Goal: Transaction & Acquisition: Purchase product/service

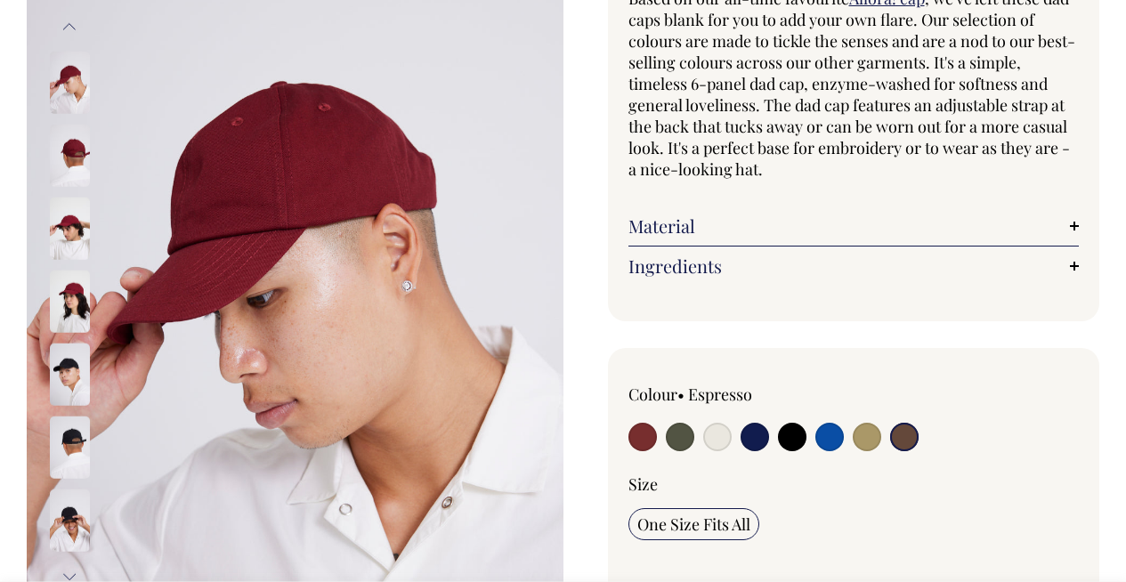
scroll to position [195, 0]
click at [907, 434] on input "radio" at bounding box center [904, 436] width 28 height 28
click at [688, 445] on input "radio" at bounding box center [680, 436] width 28 height 28
radio input "true"
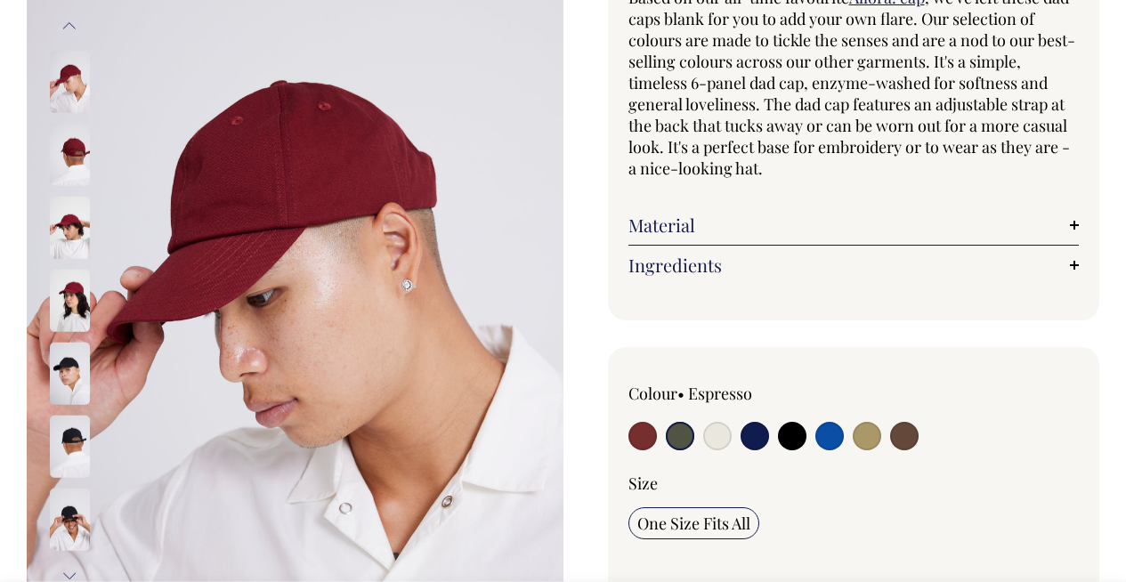
select select "Olive"
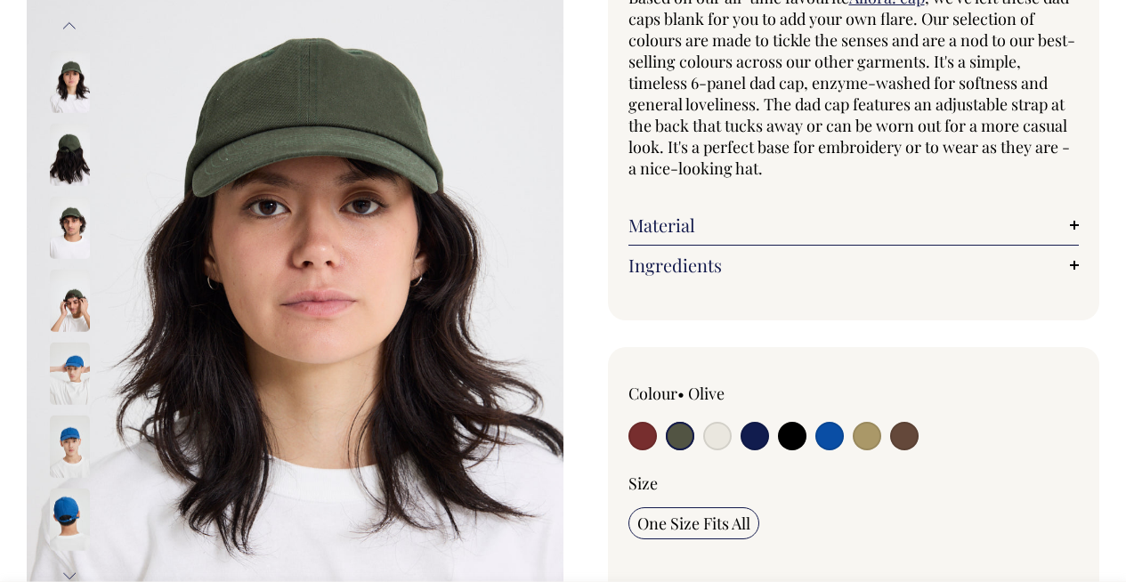
click at [905, 432] on input "radio" at bounding box center [904, 436] width 28 height 28
radio input "true"
select select "Espresso"
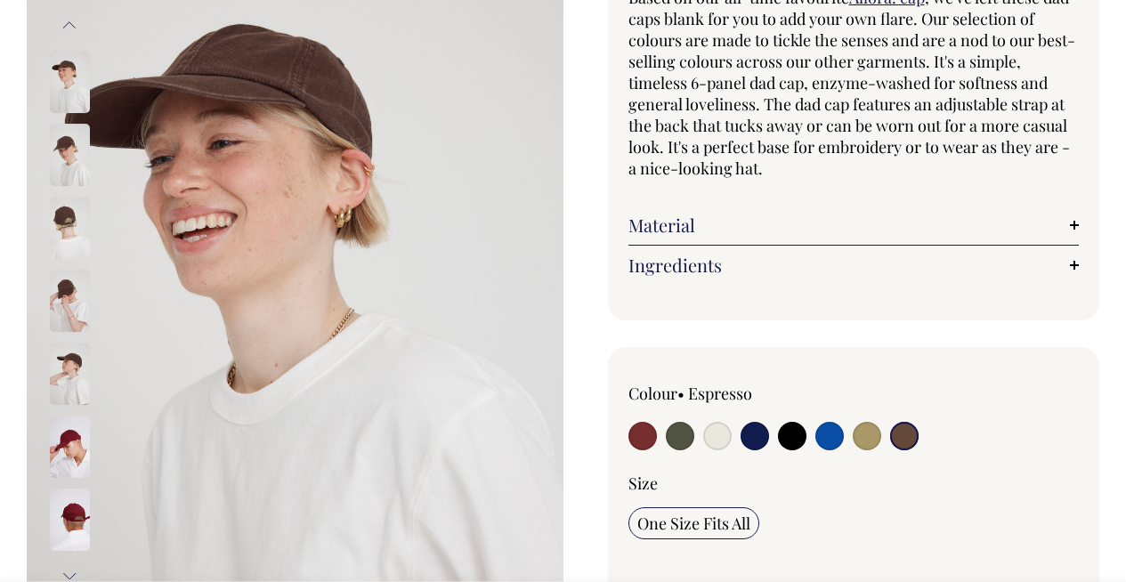
click at [64, 213] on img at bounding box center [70, 228] width 40 height 62
click at [76, 169] on img at bounding box center [70, 155] width 40 height 62
click at [78, 75] on img at bounding box center [70, 82] width 40 height 62
click at [64, 328] on img at bounding box center [70, 301] width 40 height 62
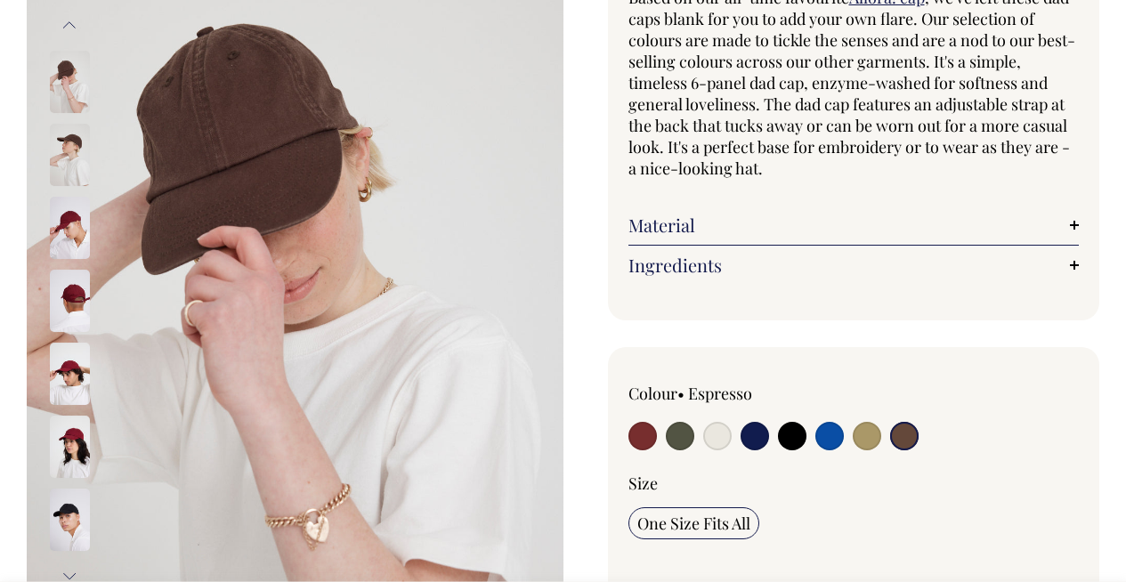
click at [67, 428] on img at bounding box center [70, 447] width 40 height 62
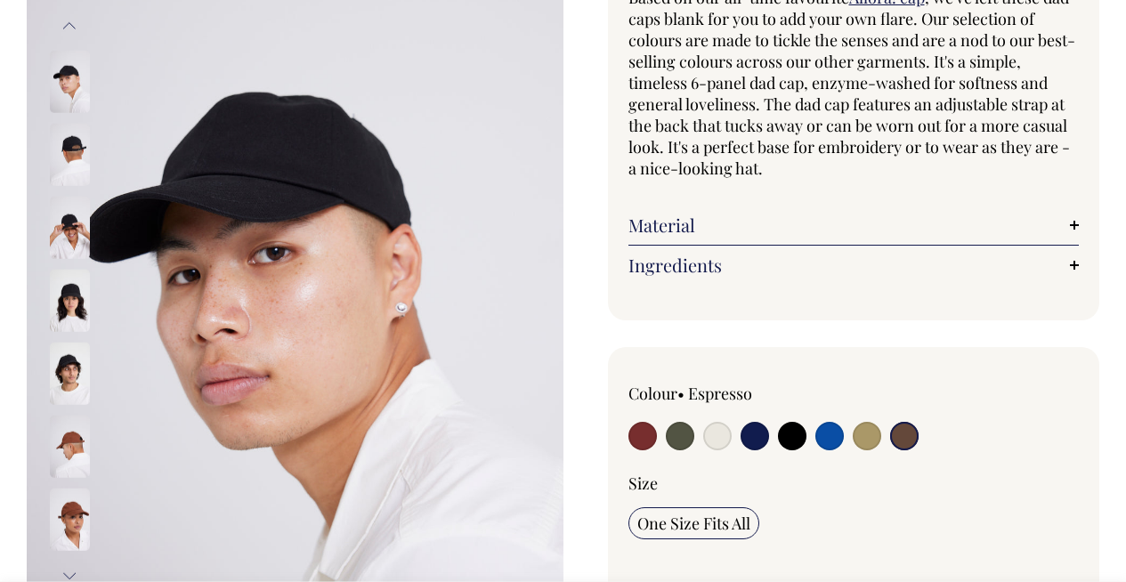
click at [71, 454] on img at bounding box center [70, 447] width 40 height 62
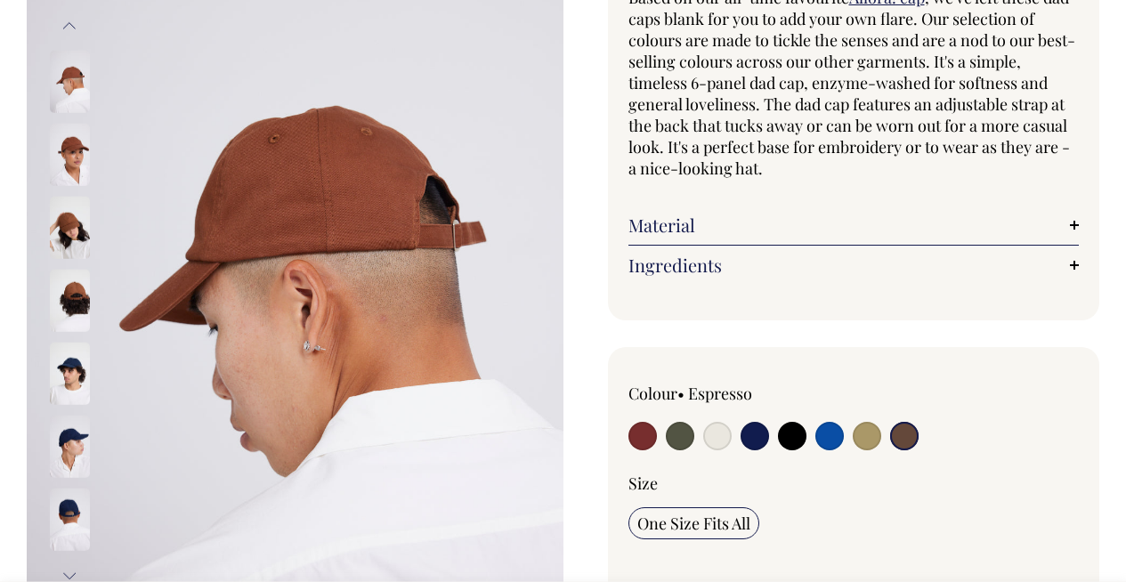
click at [74, 483] on div at bounding box center [93, 446] width 89 height 73
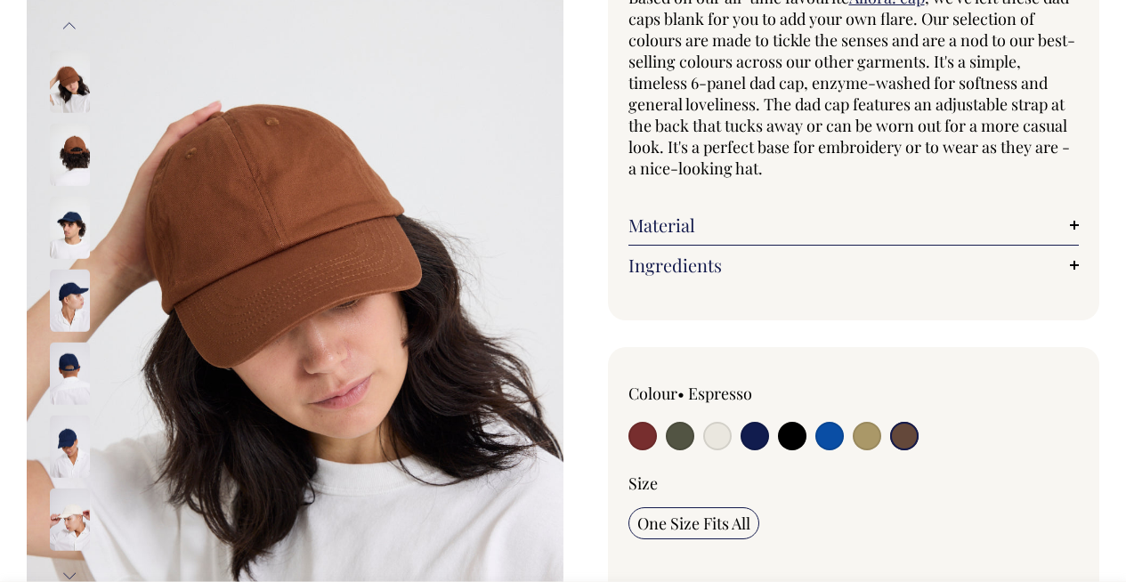
click at [76, 155] on img at bounding box center [70, 155] width 40 height 62
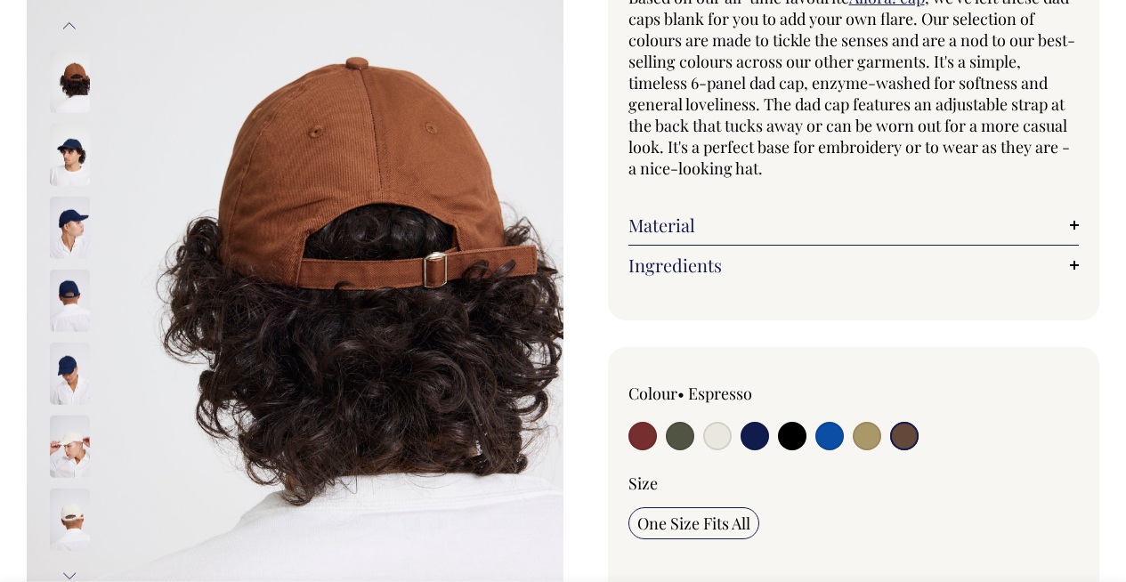
click at [868, 436] on input "radio" at bounding box center [866, 436] width 28 height 28
radio input "true"
select select "Washed Khaki"
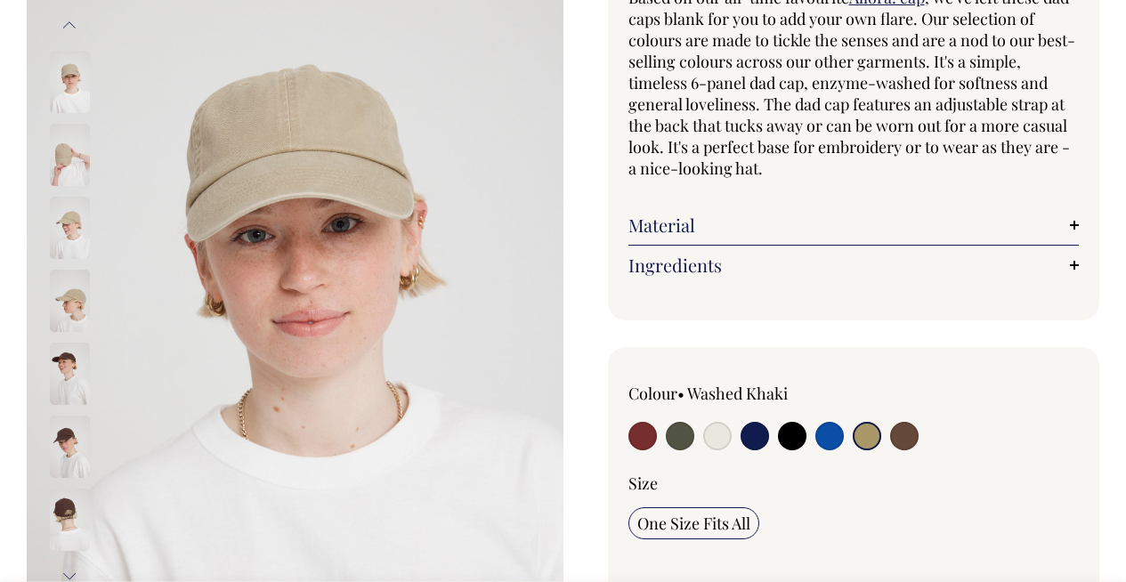
click at [823, 440] on input "radio" at bounding box center [829, 436] width 28 height 28
radio input "true"
select select "Worker Blue"
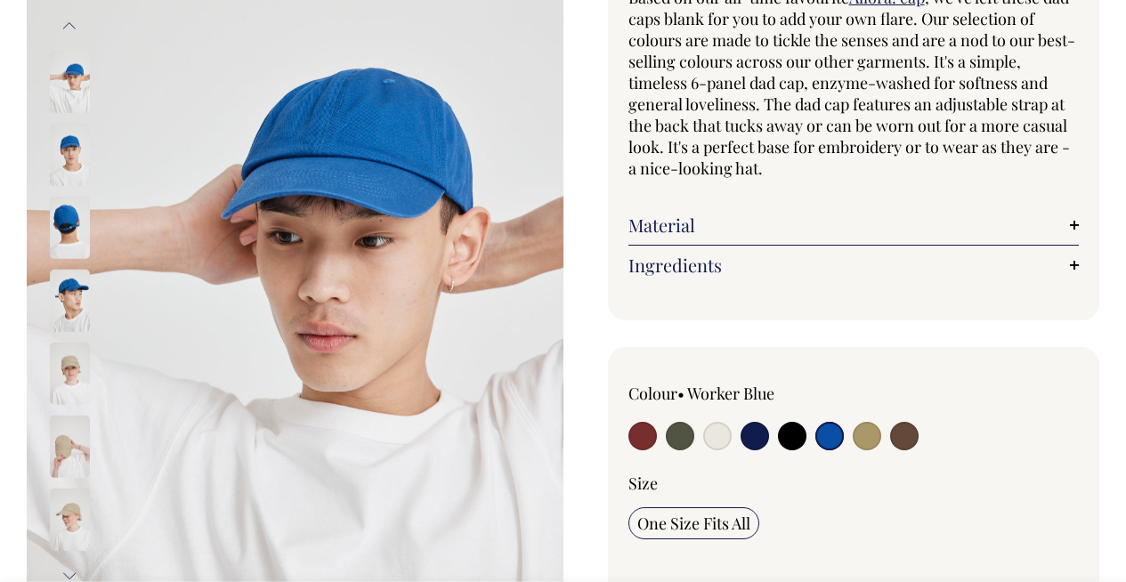
click at [778, 440] on label at bounding box center [792, 438] width 28 height 33
click at [778, 440] on input "radio" at bounding box center [792, 436] width 28 height 28
radio input "true"
select select "Black"
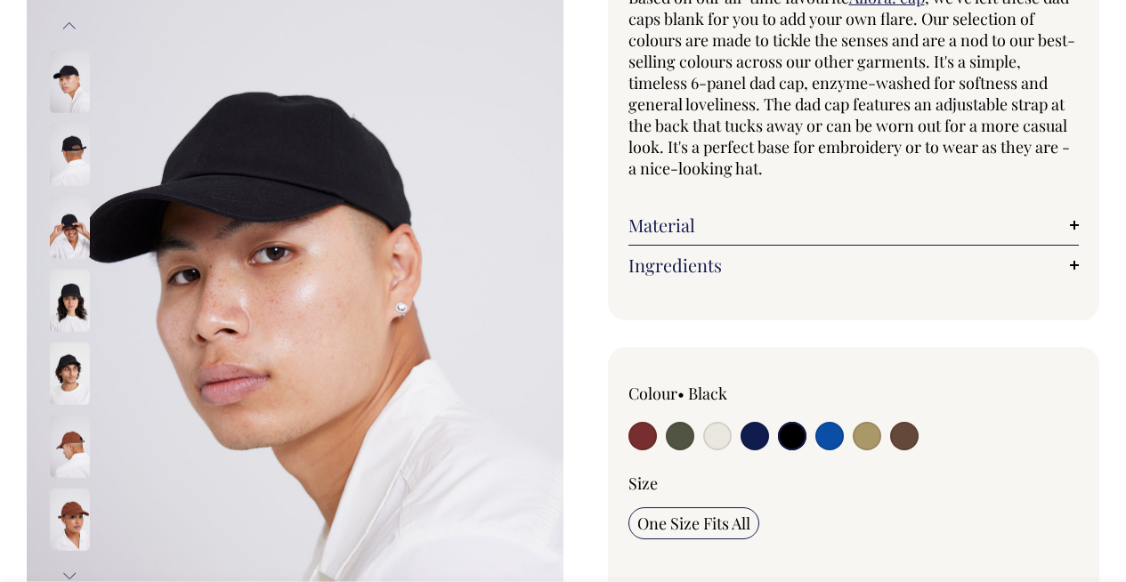
click at [756, 440] on input "radio" at bounding box center [754, 436] width 28 height 28
radio input "true"
select select "Dark Navy"
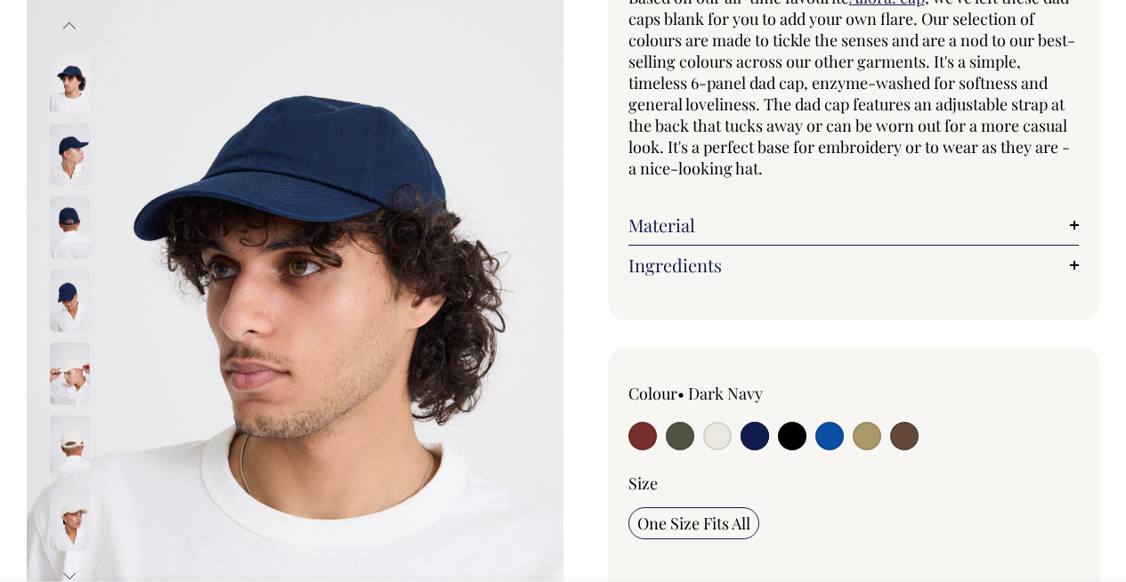
click at [726, 435] on input "radio" at bounding box center [717, 436] width 28 height 28
radio input "true"
select select "Natural"
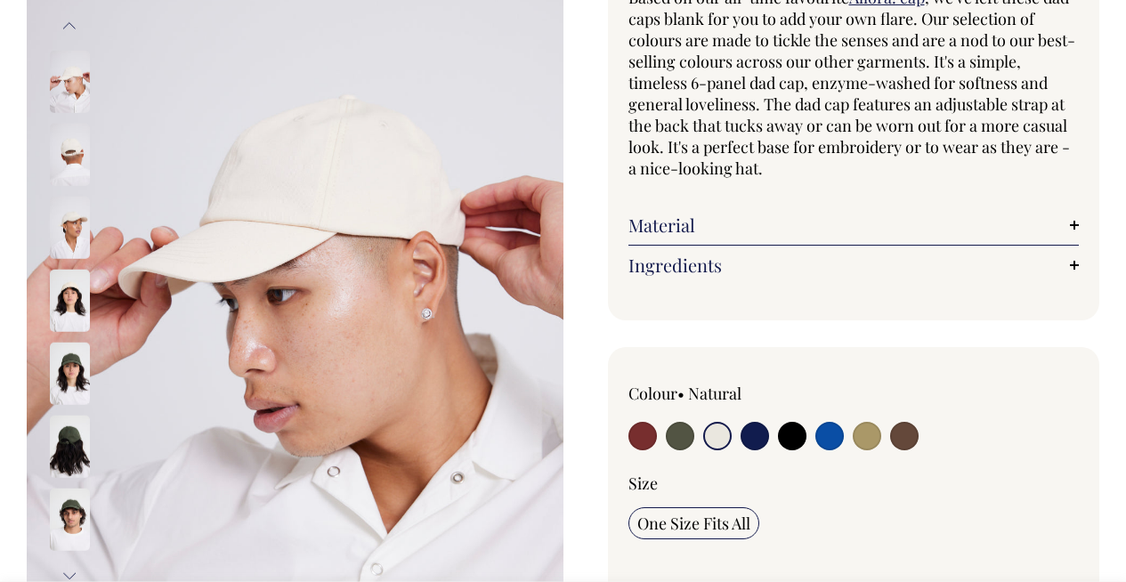
click at [684, 435] on input "radio" at bounding box center [680, 436] width 28 height 28
radio input "true"
select select "Olive"
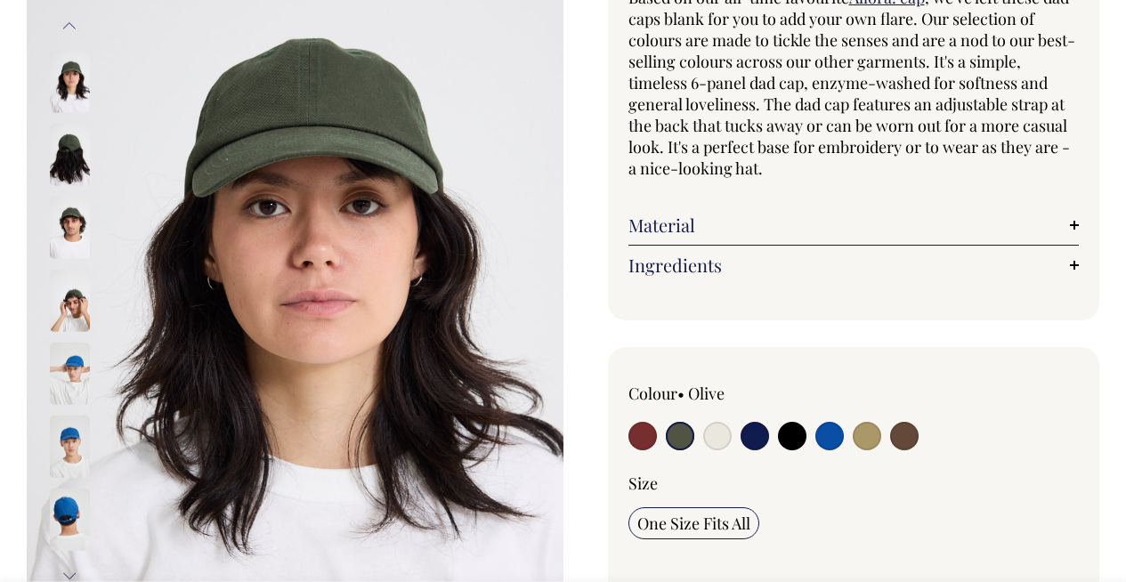
click at [641, 437] on input "radio" at bounding box center [642, 436] width 28 height 28
radio input "true"
select select "Burgundy"
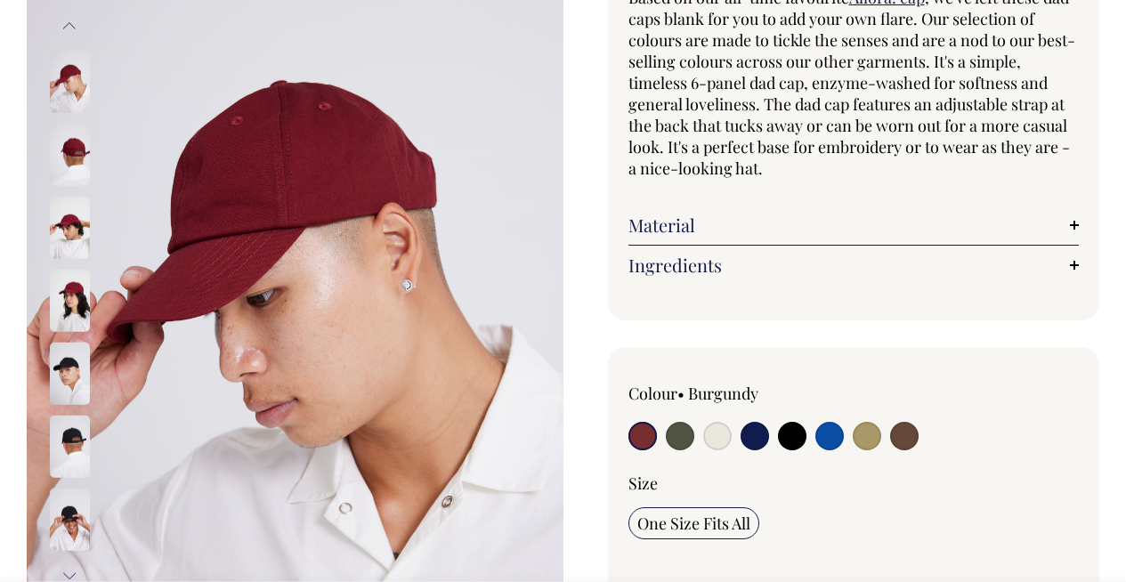
click at [902, 434] on input "radio" at bounding box center [904, 436] width 28 height 28
radio input "true"
select select "Espresso"
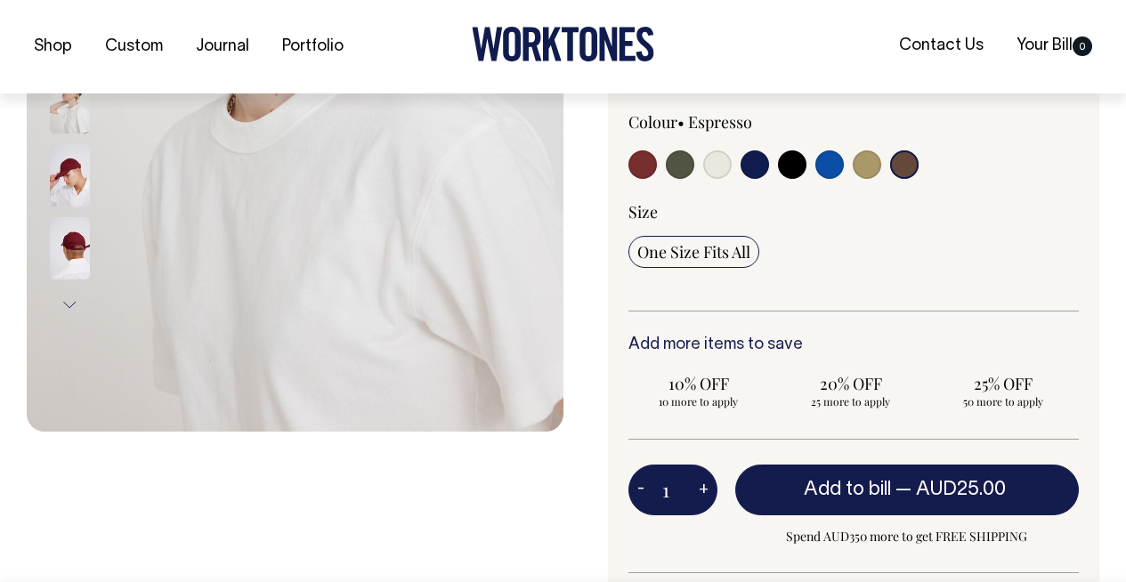
scroll to position [467, 0]
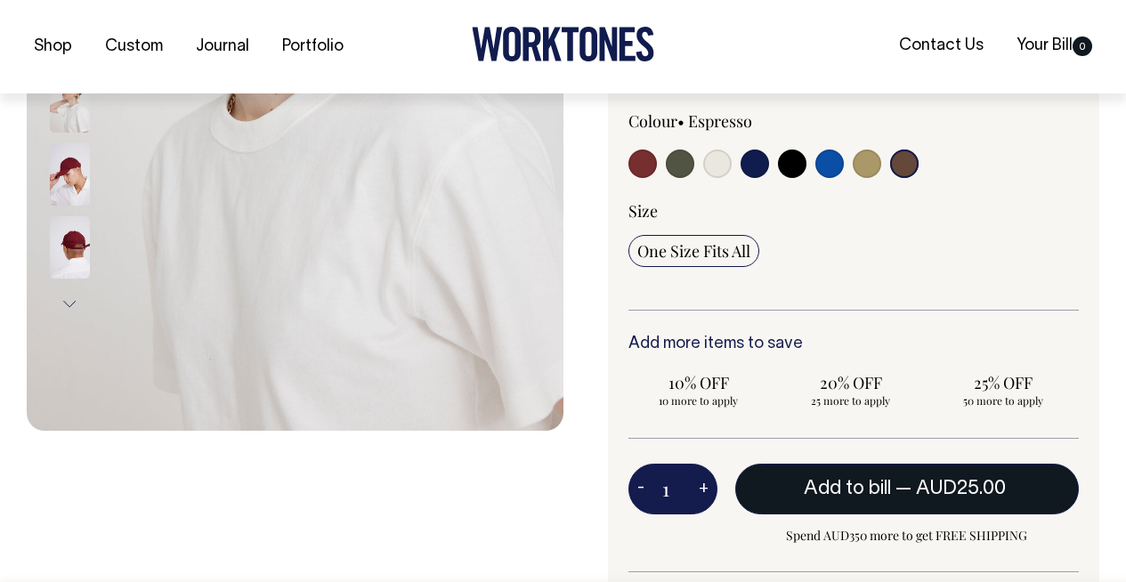
click at [876, 489] on span "Add to bill" at bounding box center [847, 489] width 87 height 18
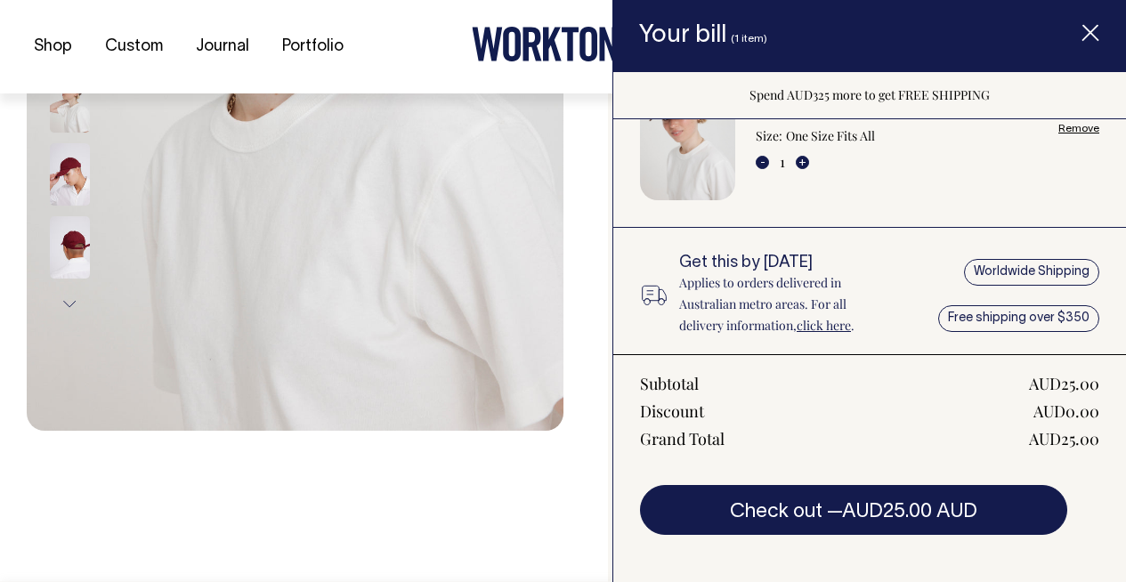
scroll to position [95, 0]
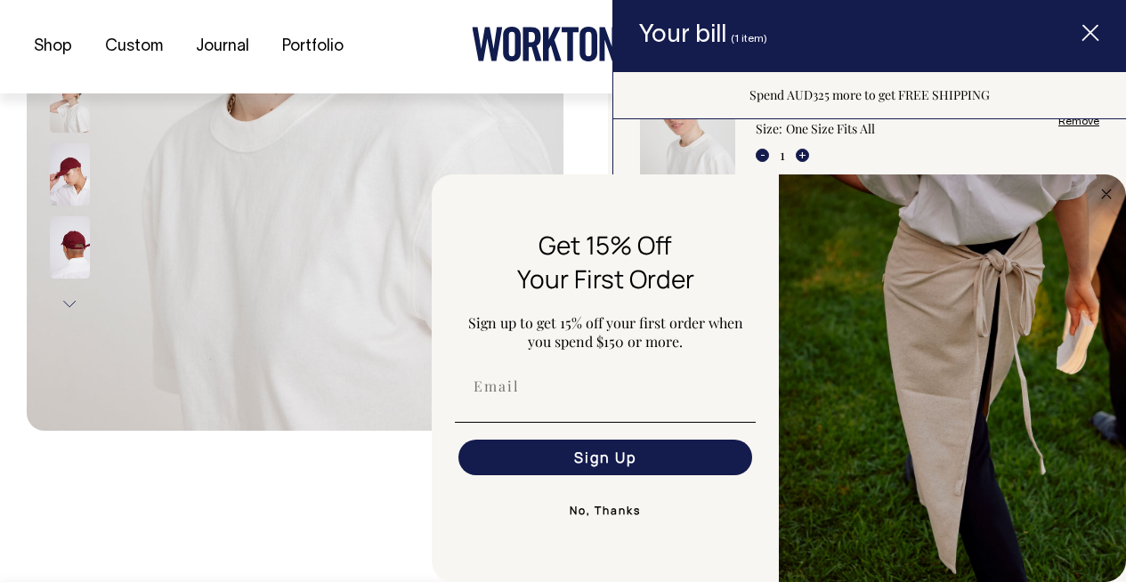
click at [1096, 37] on icon "Item added to your cart" at bounding box center [1090, 34] width 18 height 18
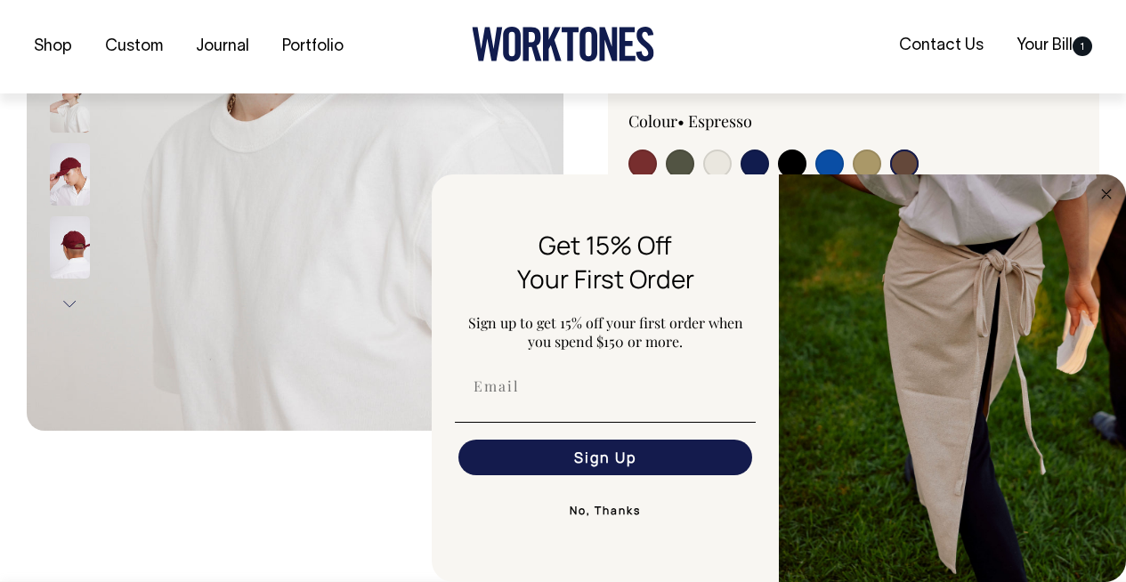
click at [593, 511] on button "No, Thanks" at bounding box center [605, 511] width 301 height 36
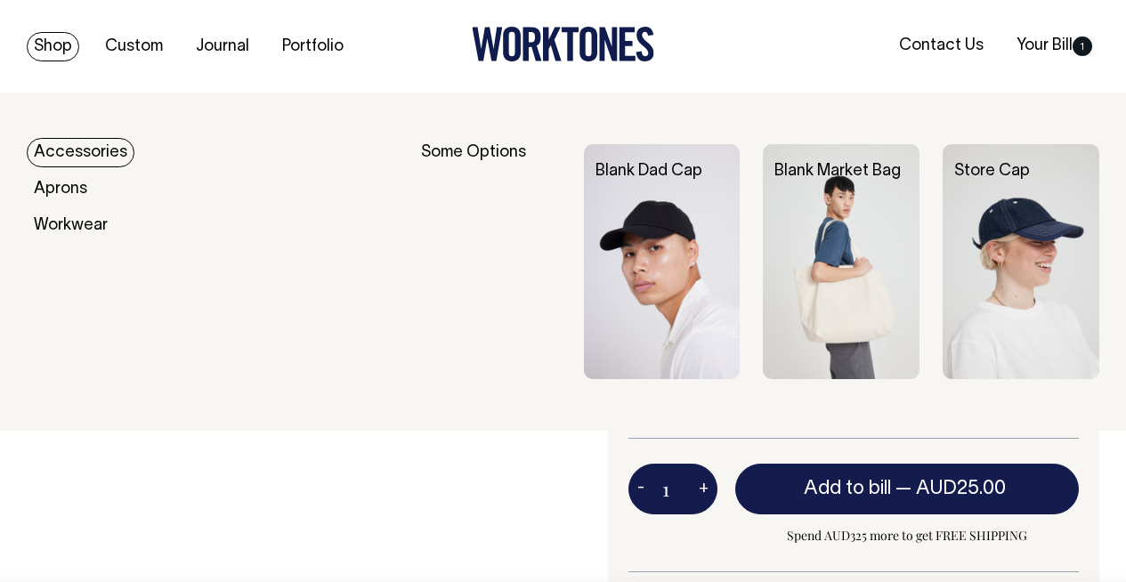
click at [62, 144] on link "Accessories" at bounding box center [81, 152] width 108 height 29
